Goal: Transaction & Acquisition: Purchase product/service

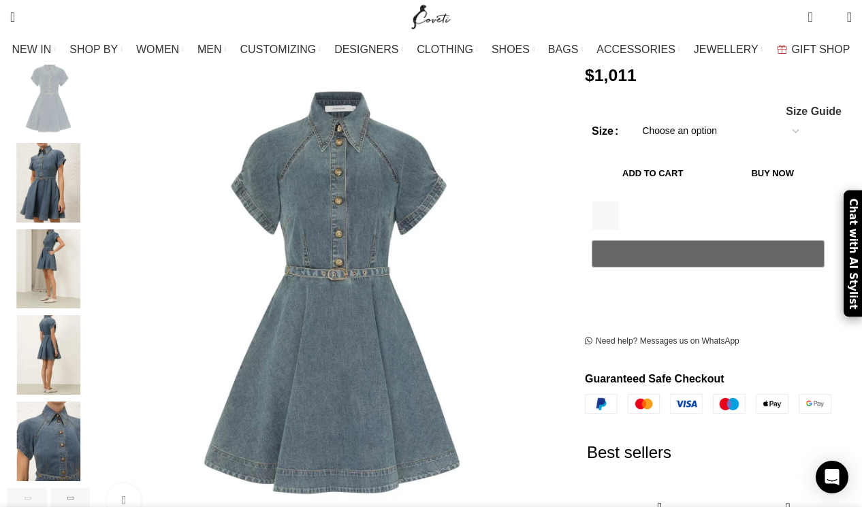
scroll to position [291, 0]
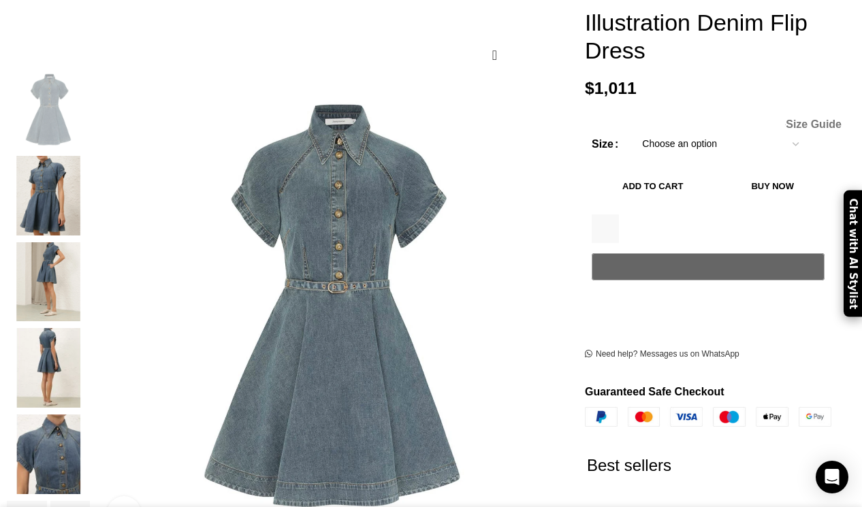
click at [807, 119] on span "Size Guide" at bounding box center [813, 124] width 56 height 11
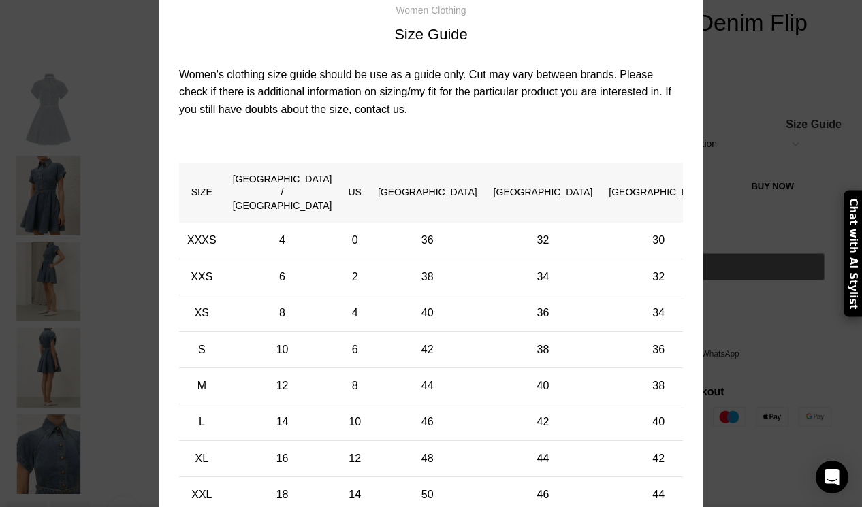
scroll to position [0, 430]
click at [705, 93] on div "× Women's clothing size guide Women Clothing Size Guide Women's clothing size g…" at bounding box center [430, 257] width 841 height 694
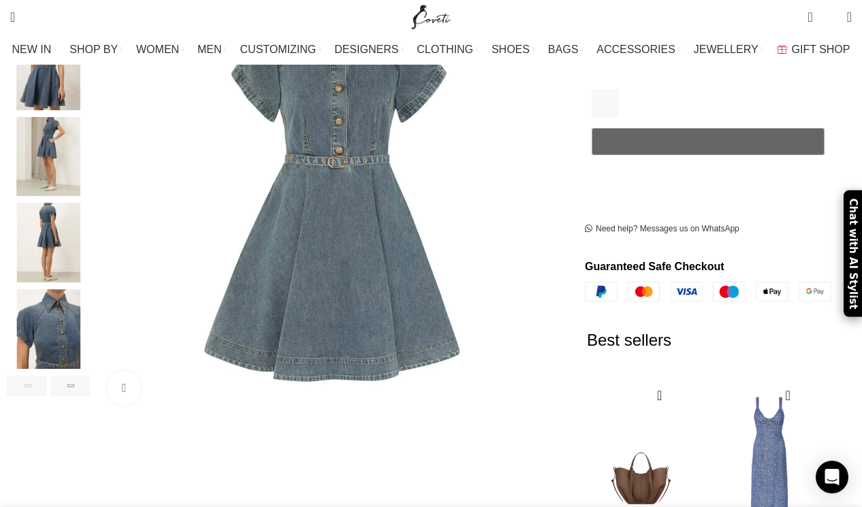
scroll to position [390, 0]
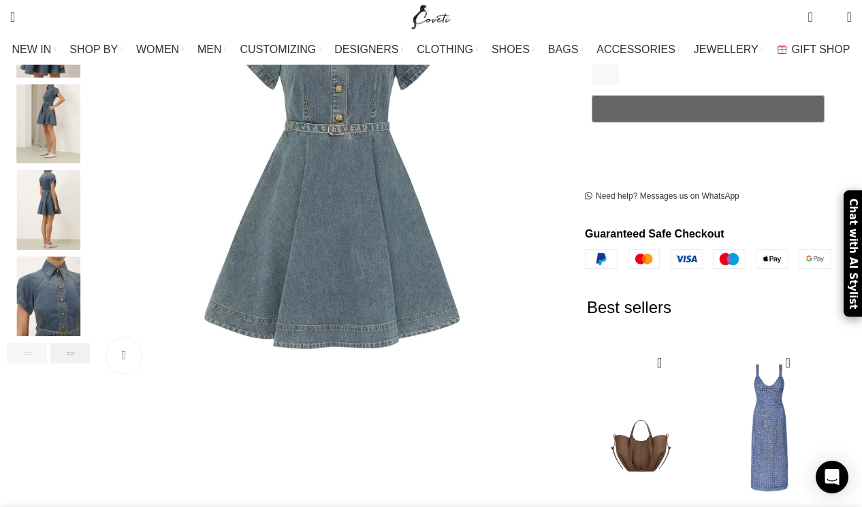
click at [80, 343] on div "Next slide" at bounding box center [70, 353] width 40 height 20
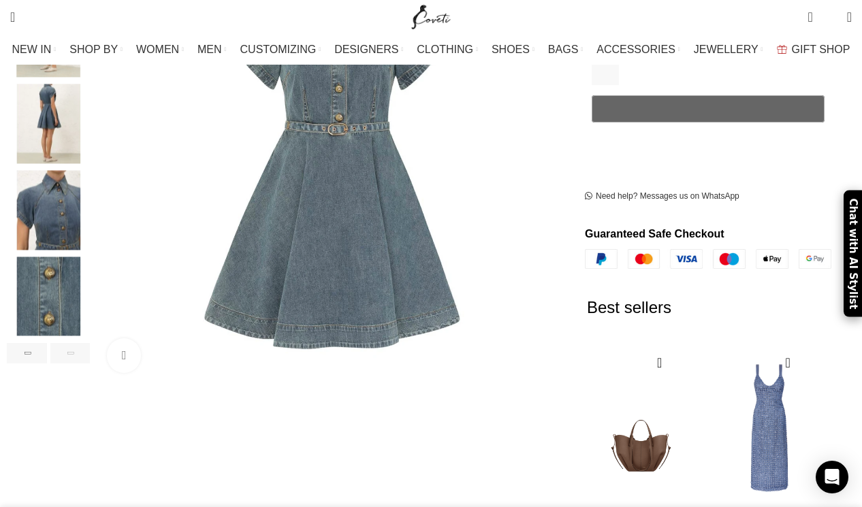
click at [80, 343] on div "Next slide" at bounding box center [70, 353] width 40 height 20
click at [85, 343] on div "Next slide" at bounding box center [70, 353] width 40 height 20
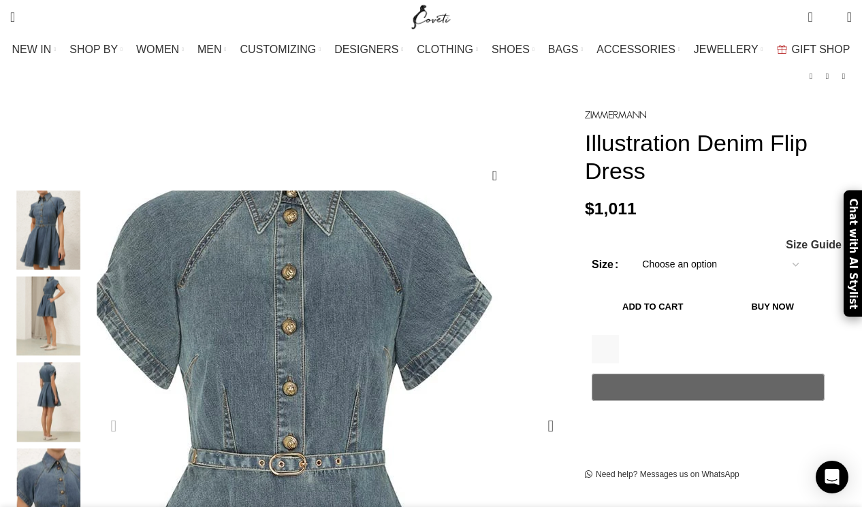
scroll to position [0, 717]
